Goal: Information Seeking & Learning: Learn about a topic

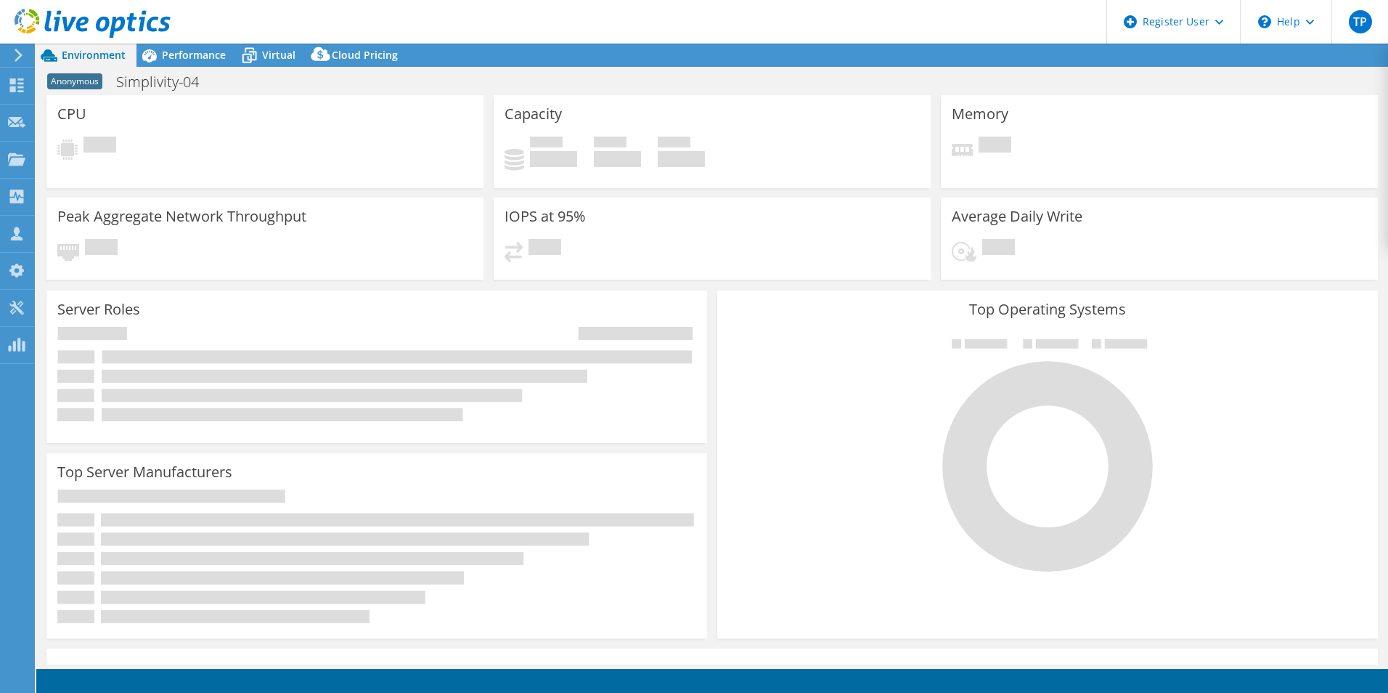
select select "USD"
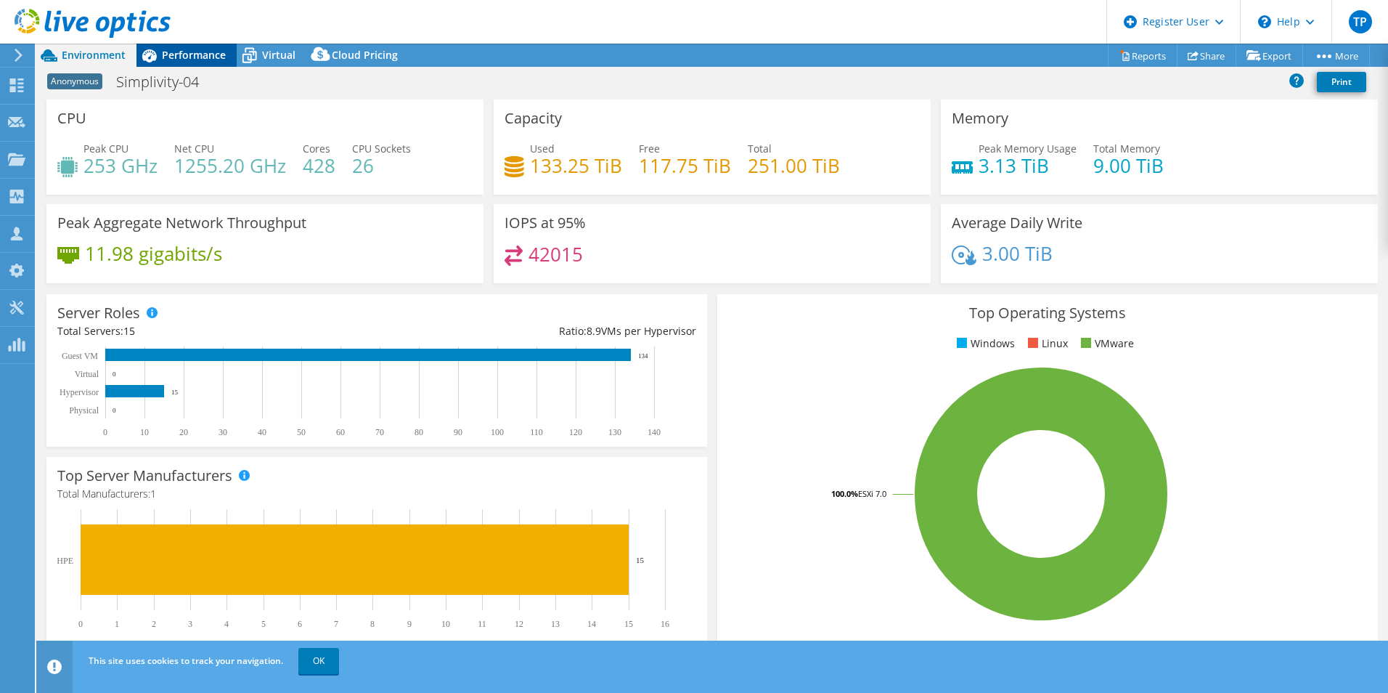
click at [197, 60] on span "Performance" at bounding box center [194, 55] width 64 height 14
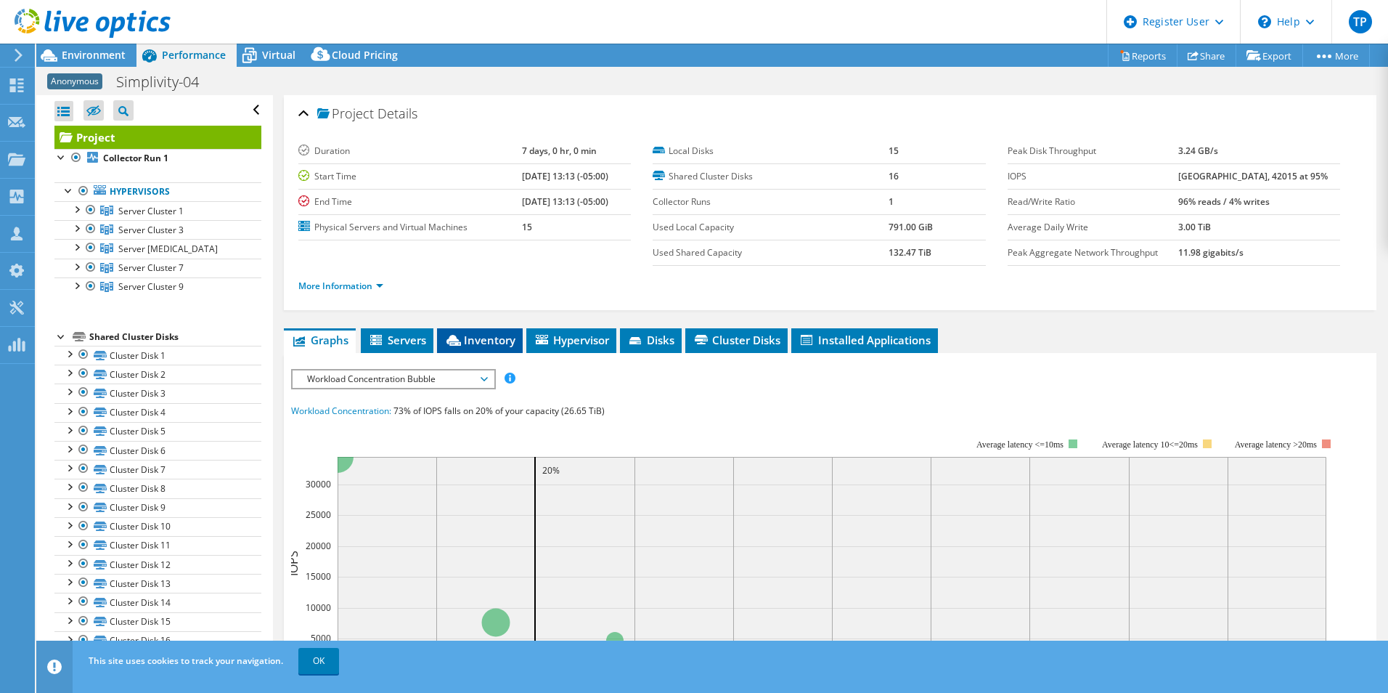
click at [489, 341] on span "Inventory" at bounding box center [479, 340] width 71 height 15
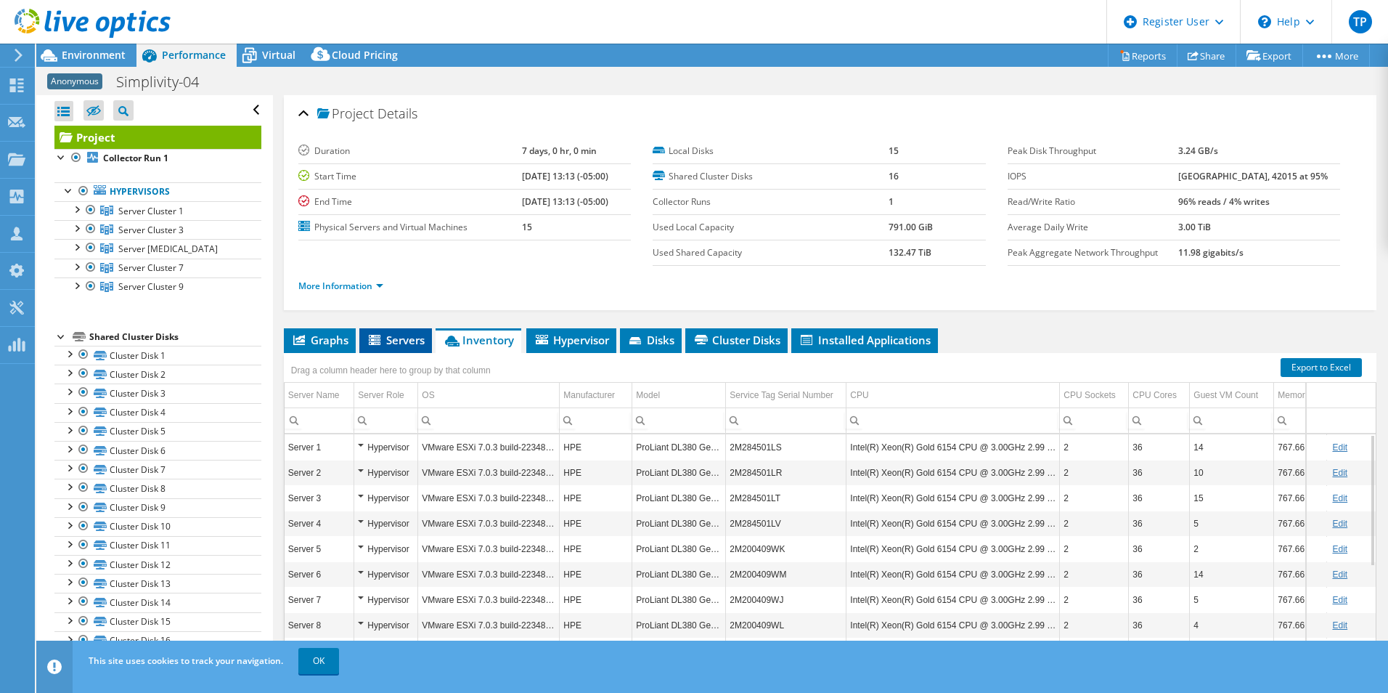
click at [381, 334] on li "Servers" at bounding box center [395, 340] width 73 height 25
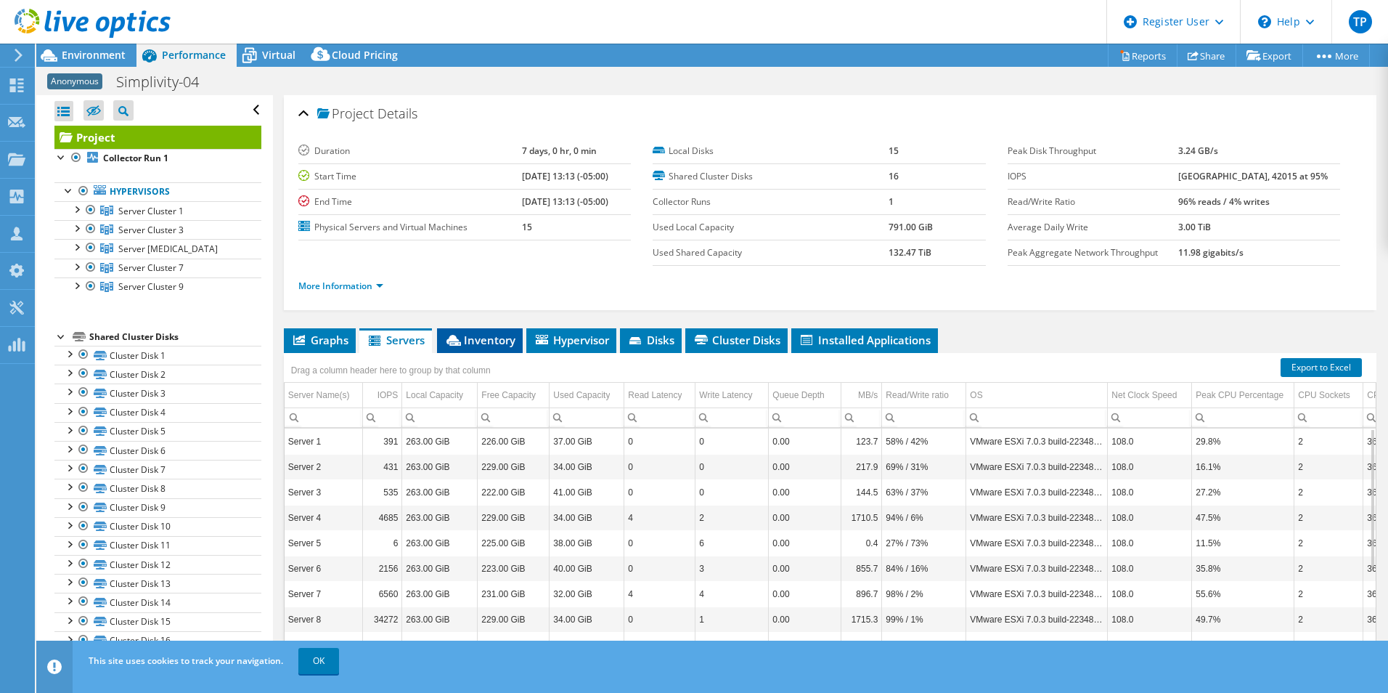
click at [501, 337] on span "Inventory" at bounding box center [479, 340] width 71 height 15
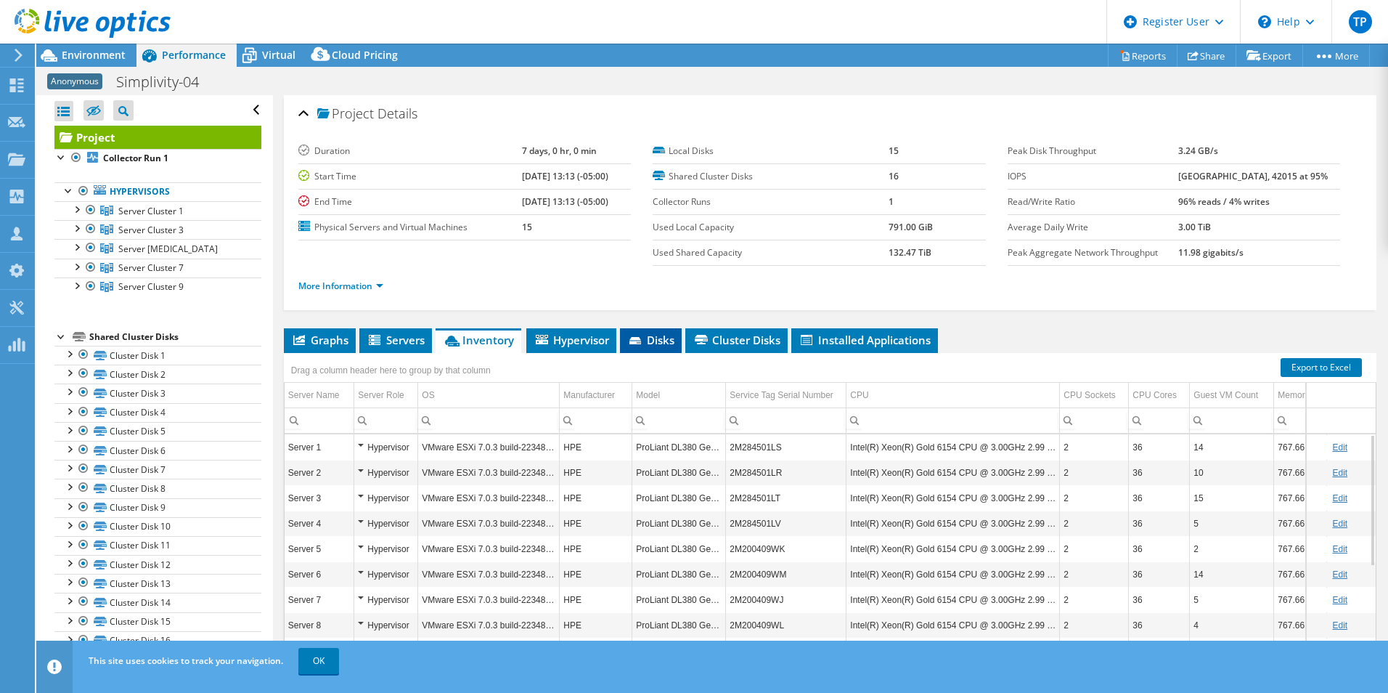
click at [667, 335] on span "Disks" at bounding box center [650, 340] width 47 height 15
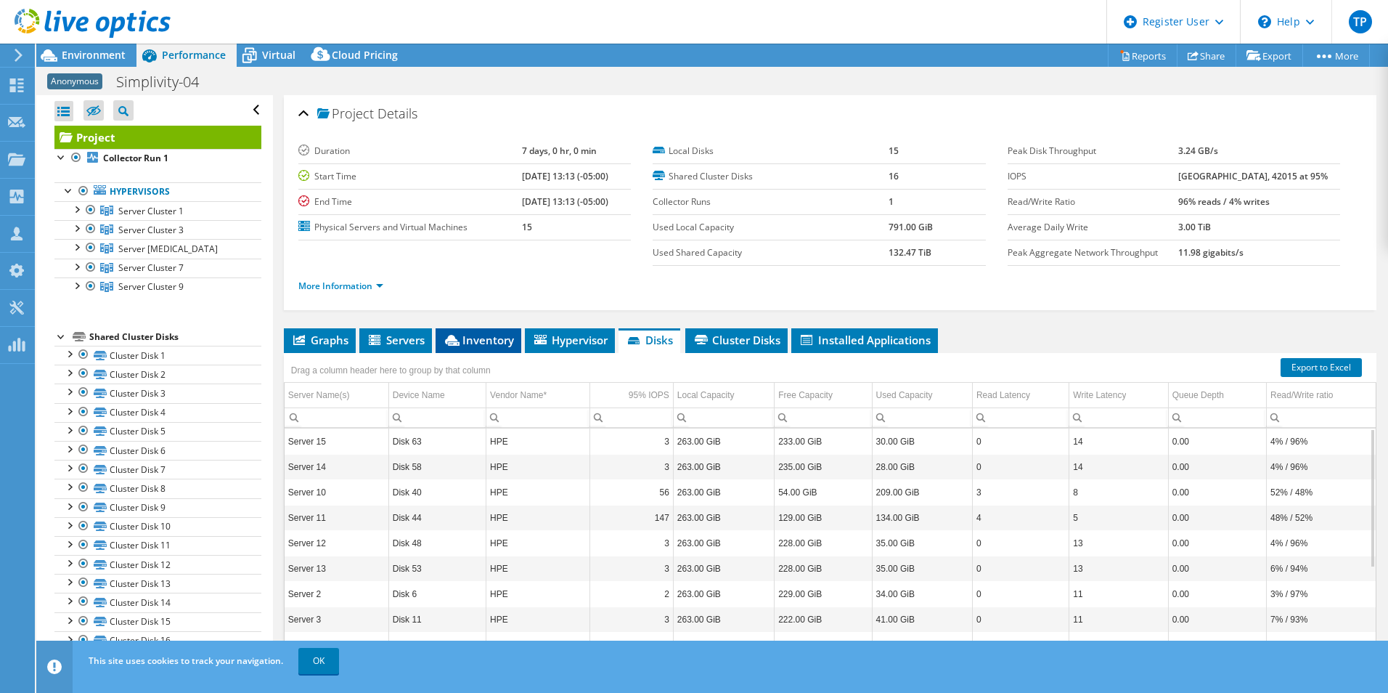
click at [472, 340] on span "Inventory" at bounding box center [478, 340] width 71 height 15
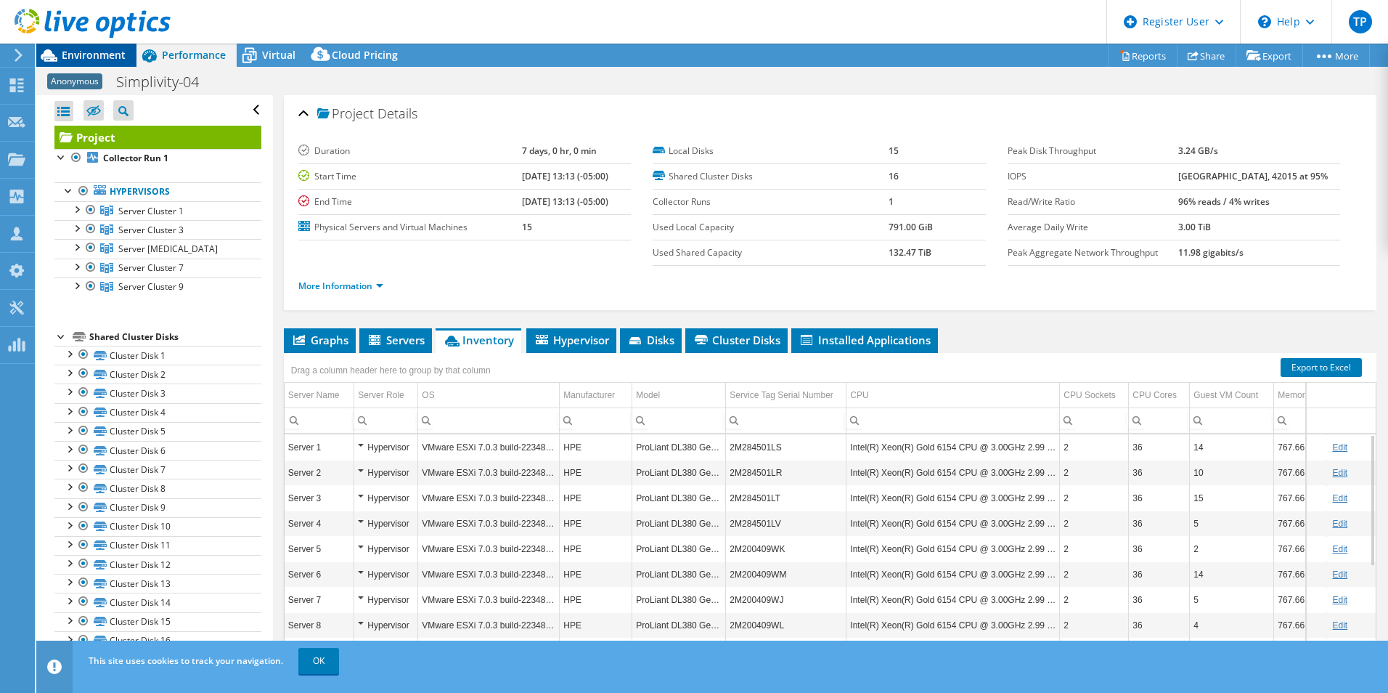
click at [99, 56] on span "Environment" at bounding box center [94, 55] width 64 height 14
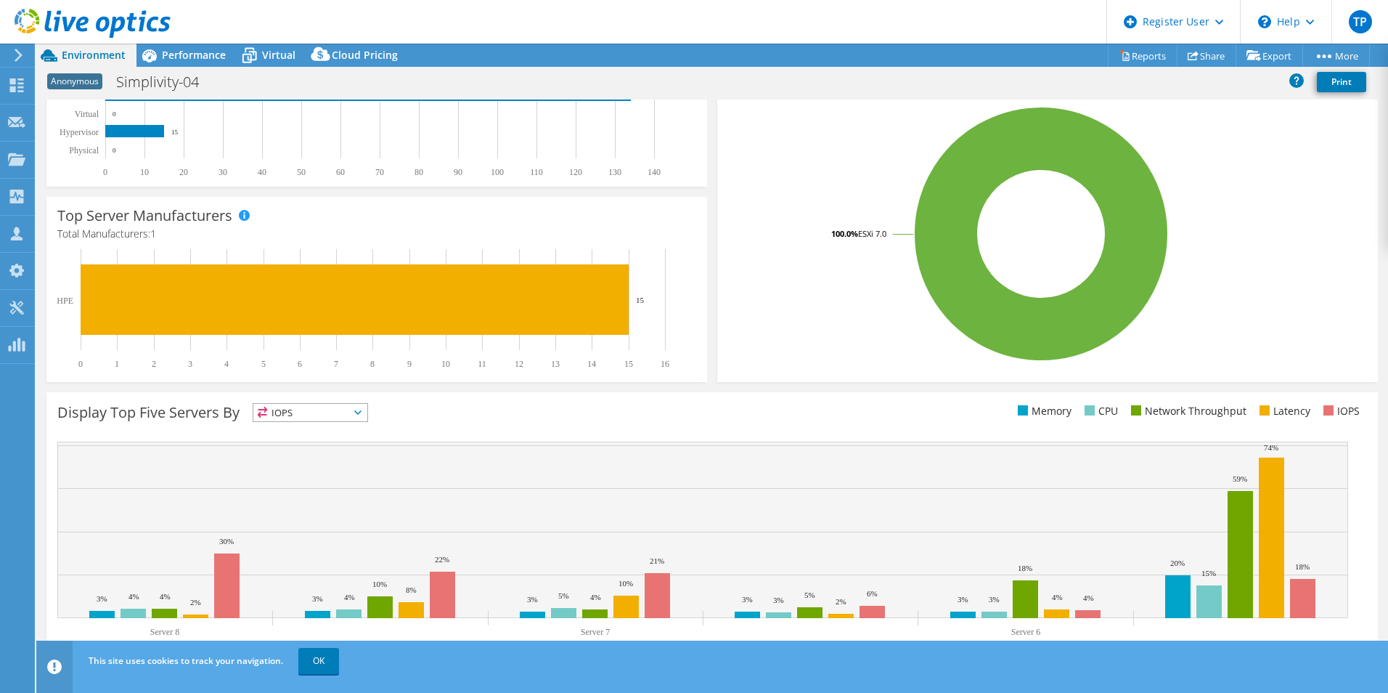
scroll to position [277, 0]
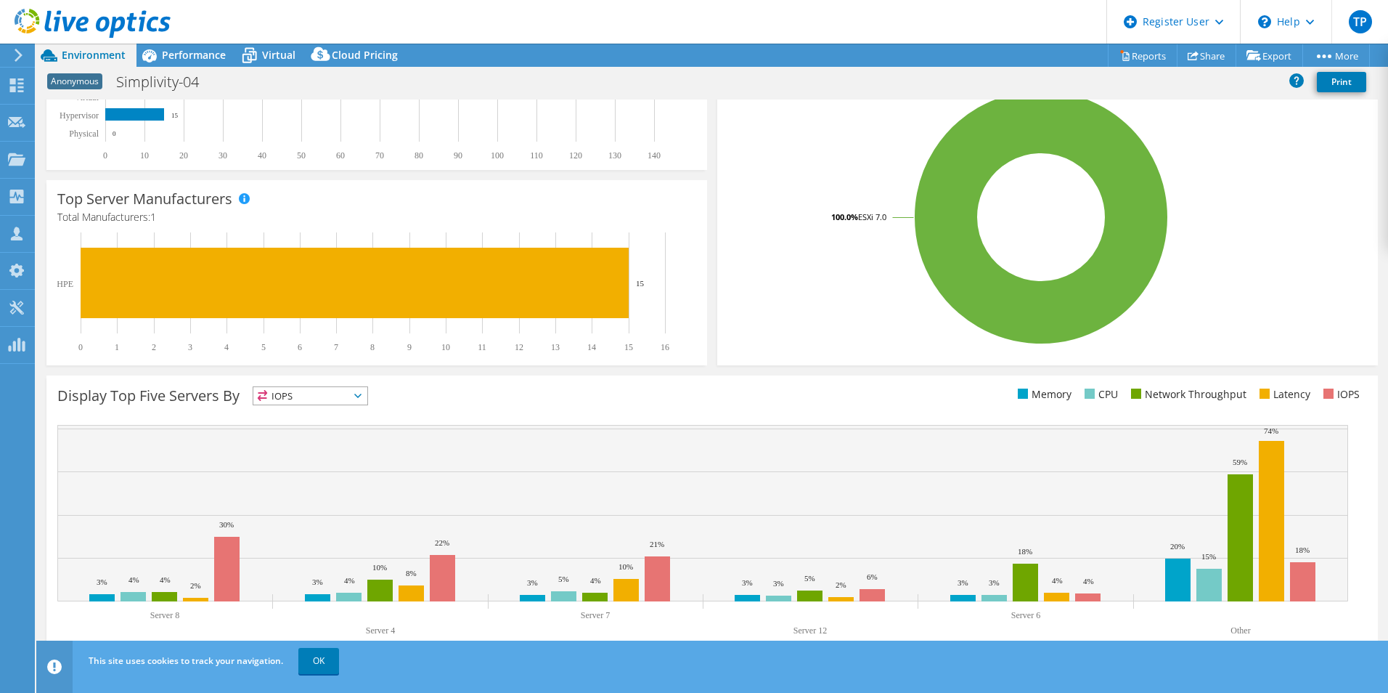
click at [312, 407] on div "Display Top Five Servers By IOPS IOPS" at bounding box center [384, 398] width 655 height 24
click at [316, 401] on span "IOPS" at bounding box center [310, 395] width 114 height 17
click at [316, 470] on li "Network Throughput" at bounding box center [310, 475] width 114 height 20
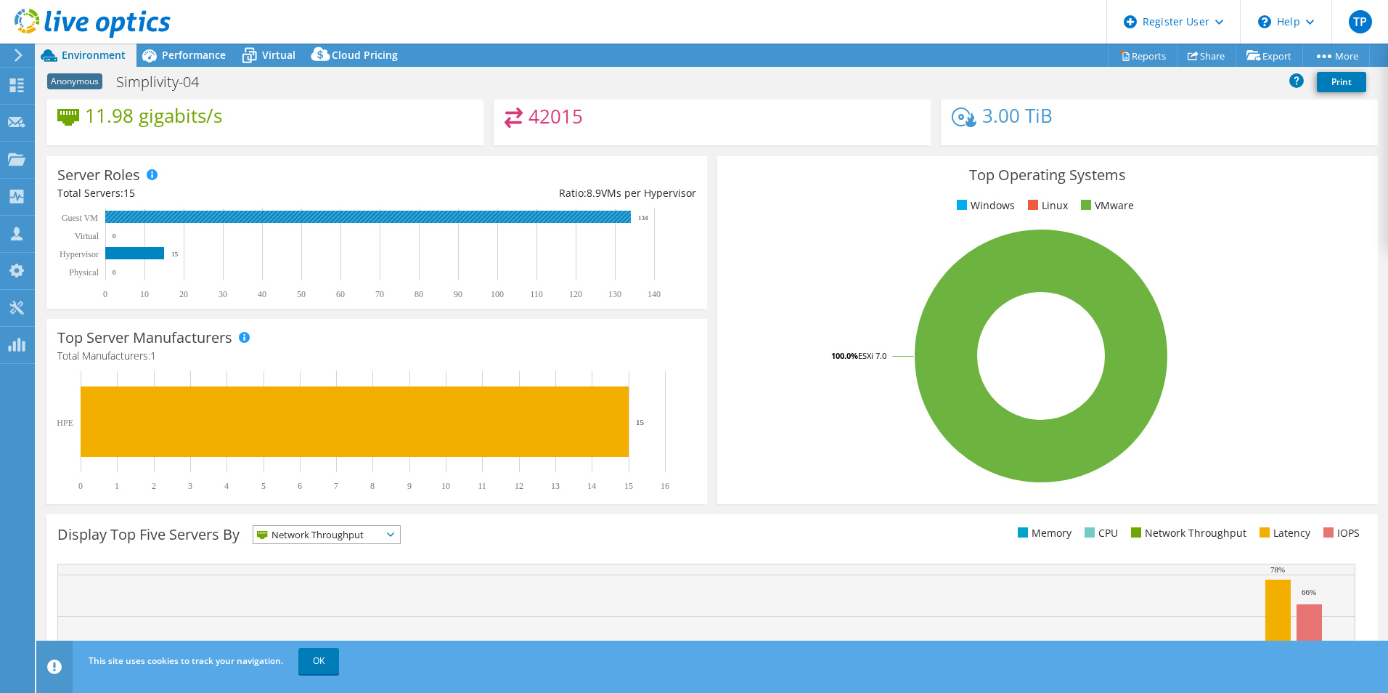
scroll to position [0, 0]
